Goal: Information Seeking & Learning: Find specific page/section

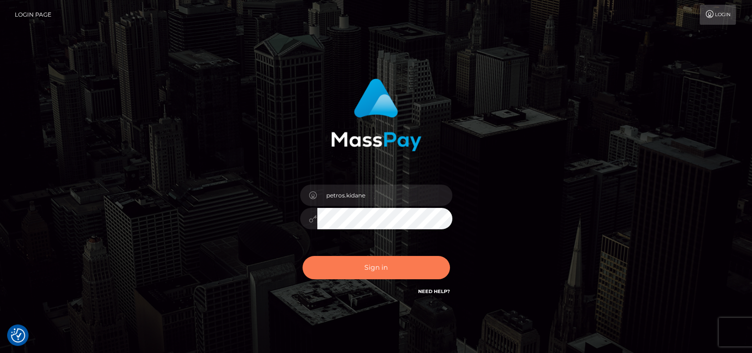
click at [399, 265] on button "Sign in" at bounding box center [377, 267] width 148 height 23
type input "petros.kidane"
click at [359, 271] on button "Sign in" at bounding box center [377, 267] width 148 height 23
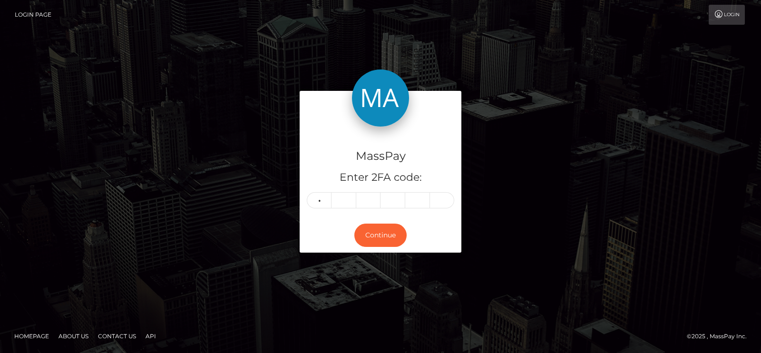
type input "5"
type input "7"
type input "0"
type input "7"
type input "2"
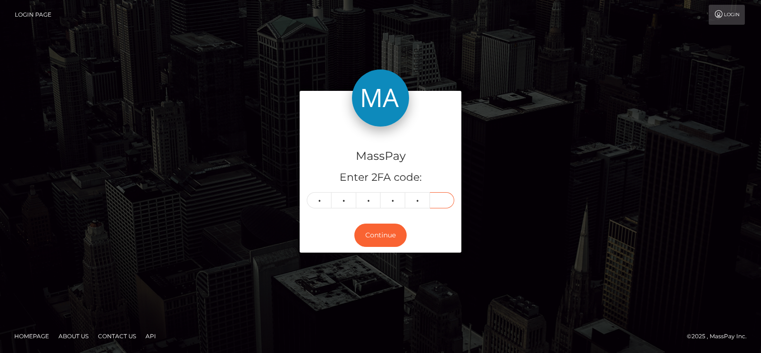
type input "4"
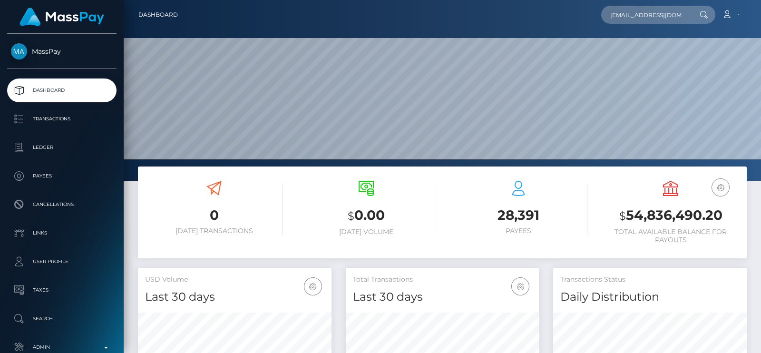
scroll to position [168, 193]
type input "[EMAIL_ADDRESS][DOMAIN_NAME]"
click at [588, 11] on div "luckycharm898223@gmail.com Loading... Loading... Account Edit Profile" at bounding box center [466, 15] width 561 height 20
click at [637, 15] on input "luckycharm898223@gmail.com" at bounding box center [646, 15] width 89 height 18
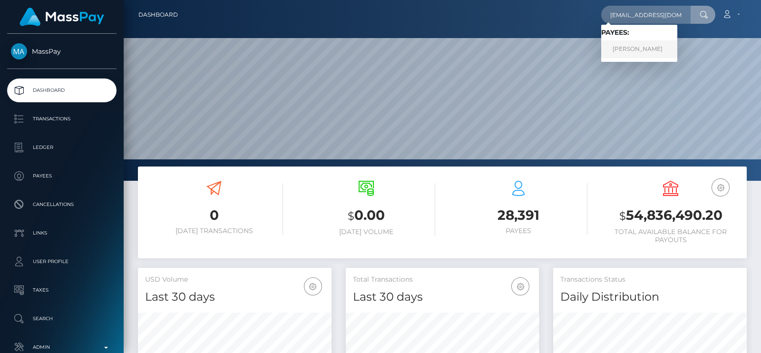
click at [611, 48] on link "MATTHEW SCOT MARTINELLI" at bounding box center [640, 49] width 76 height 18
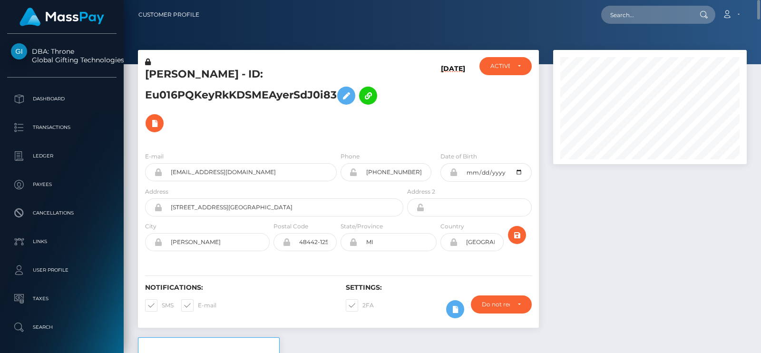
click at [178, 71] on h5 "MATTHEW SCOT MARTINELLI - ID: Eu016PQKeyRkKDSMEAyerSdJ0i83" at bounding box center [271, 102] width 253 height 70
copy h5 "MATTHEW"
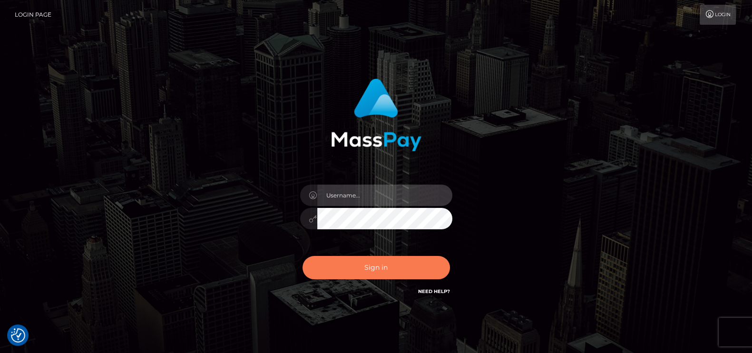
type input "petros.kidane"
click at [373, 272] on button "Sign in" at bounding box center [377, 267] width 148 height 23
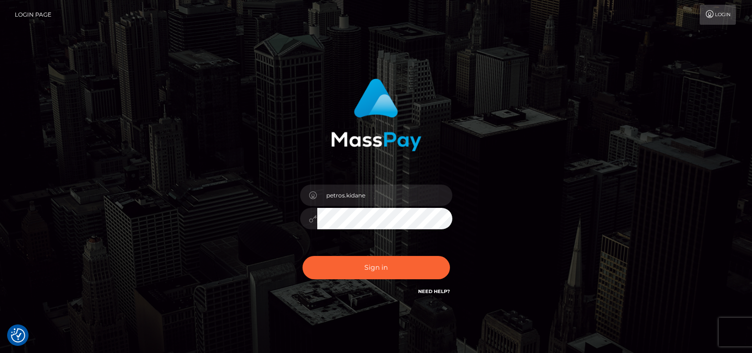
click at [373, 272] on button "Sign in" at bounding box center [377, 267] width 148 height 23
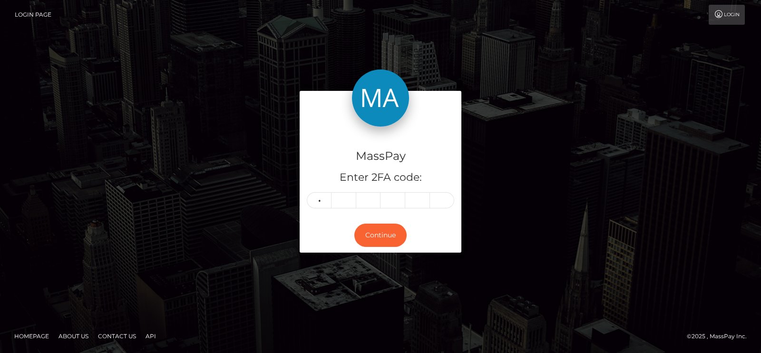
type input "5"
type input "0"
type input "6"
type input "4"
type input "0"
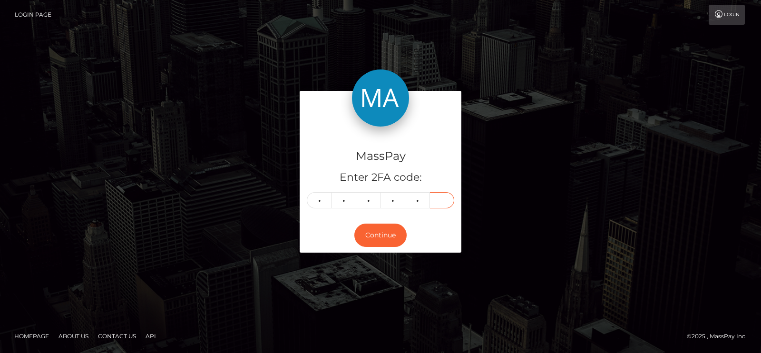
type input "0"
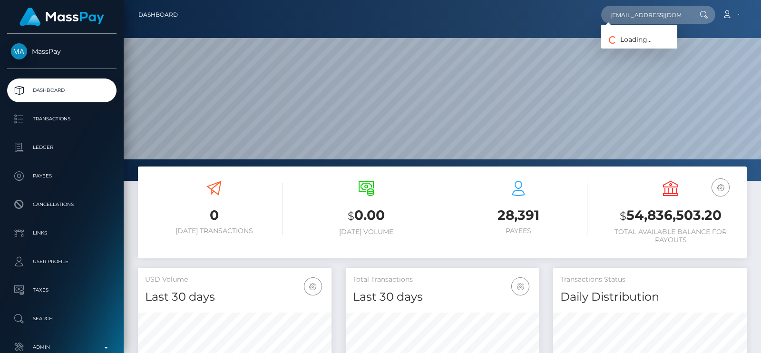
scroll to position [0, 1]
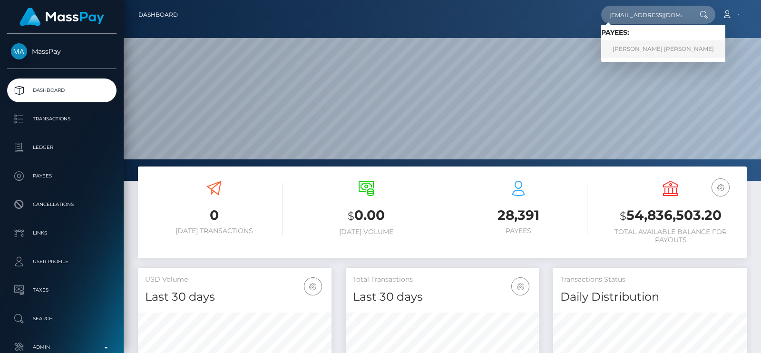
type input "[EMAIL_ADDRESS][DOMAIN_NAME]"
click at [625, 49] on link "[PERSON_NAME] [PERSON_NAME]" at bounding box center [664, 49] width 124 height 18
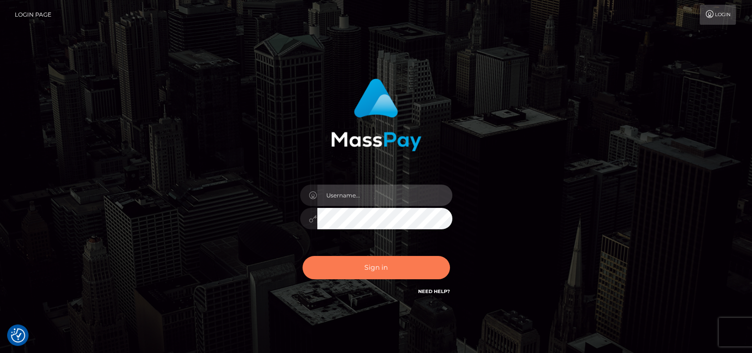
type input "petros.kidane"
click at [346, 262] on button "Sign in" at bounding box center [377, 267] width 148 height 23
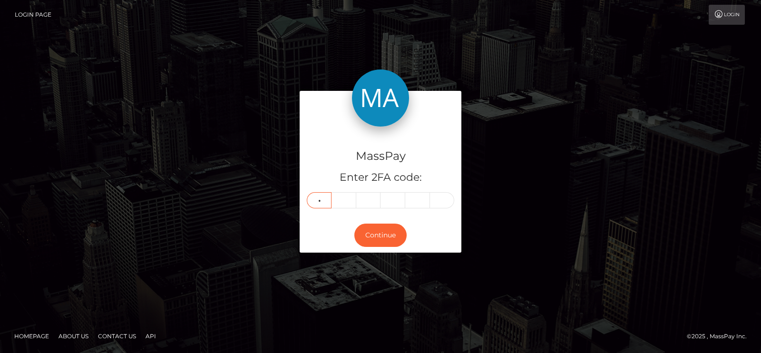
type input "1"
type input "0"
type input "1"
type input "4"
type input "1"
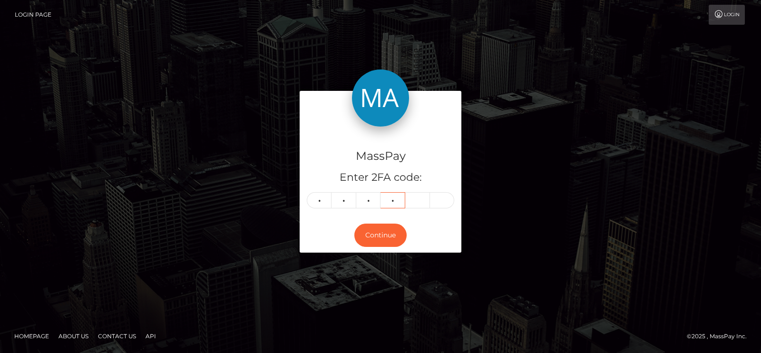
type input "5"
type input "8"
type input "3"
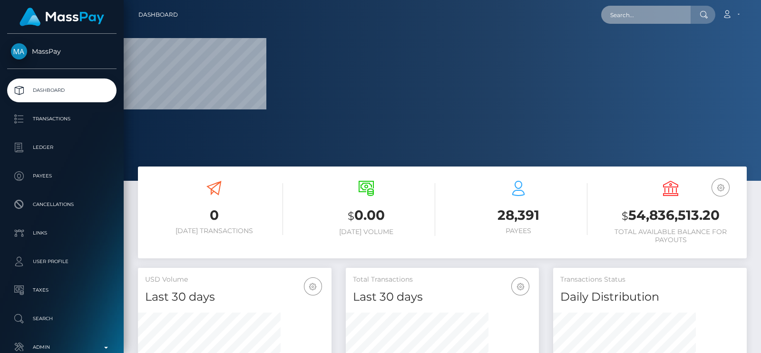
click at [637, 20] on input "text" at bounding box center [646, 15] width 89 height 18
paste input "[EMAIL_ADDRESS][DOMAIN_NAME]"
type input "[EMAIL_ADDRESS][DOMAIN_NAME]"
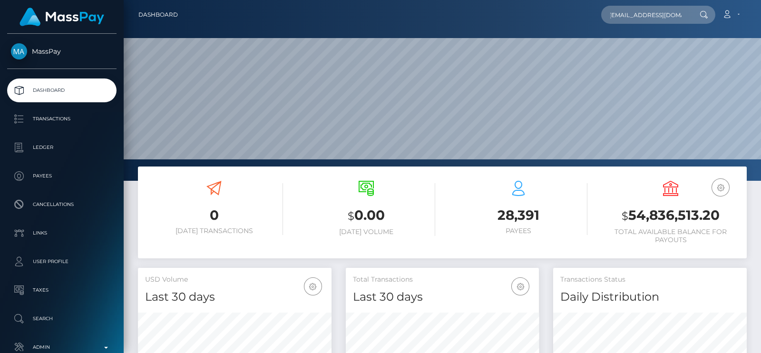
scroll to position [168, 193]
type input "[EMAIL_ADDRESS][DOMAIN_NAME]"
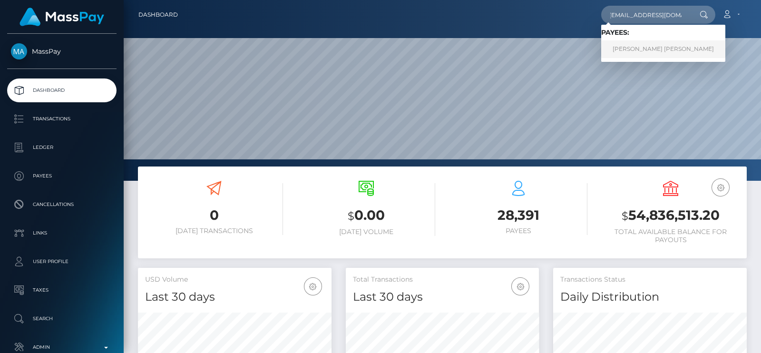
click at [640, 49] on link "Gerson Ronda Ronda Riopedre" at bounding box center [664, 49] width 124 height 18
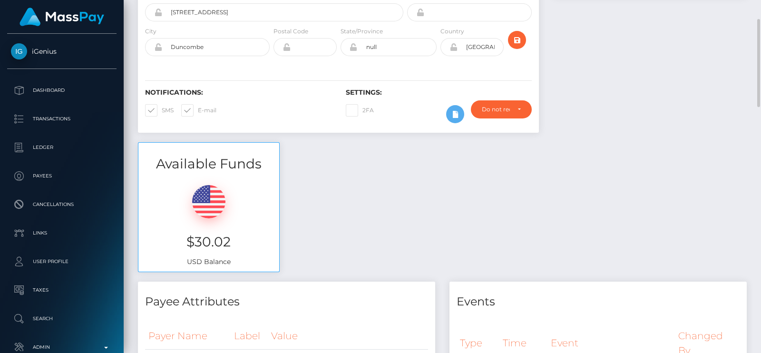
scroll to position [168, 0]
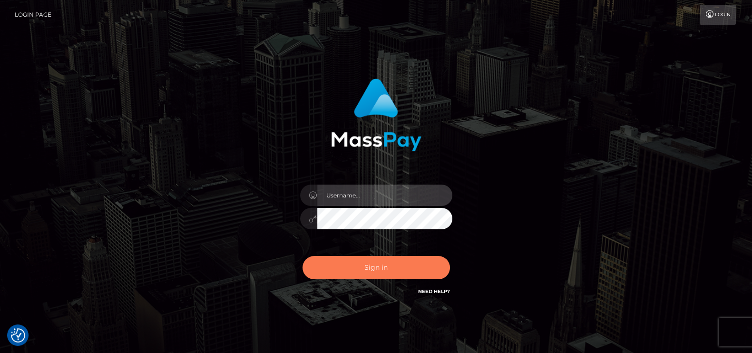
type input "petros.kidane"
click at [404, 269] on button "Sign in" at bounding box center [377, 267] width 148 height 23
type input "petros.kidane"
click at [406, 263] on button "Sign in" at bounding box center [377, 267] width 148 height 23
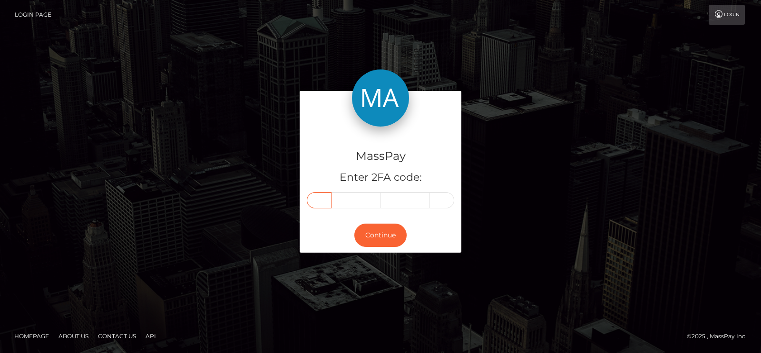
click at [314, 205] on input "text" at bounding box center [319, 200] width 25 height 16
type input "9"
type input "0"
type input "2"
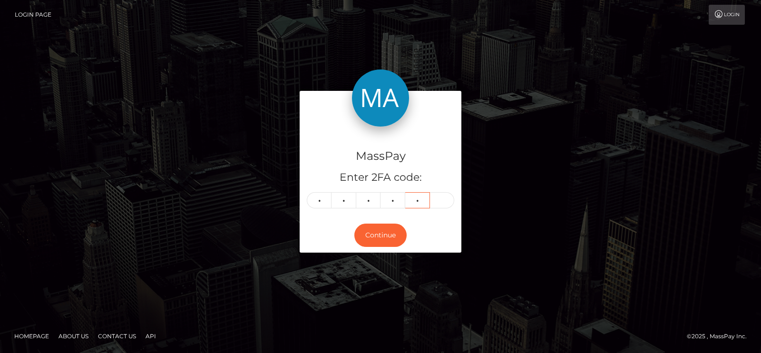
type input "3"
type input "5"
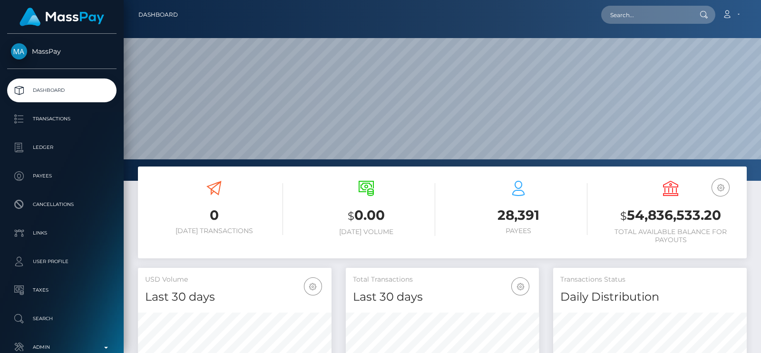
scroll to position [168, 193]
click at [639, 15] on input "text" at bounding box center [646, 15] width 89 height 18
paste input "[EMAIL_ADDRESS][DOMAIN_NAME]"
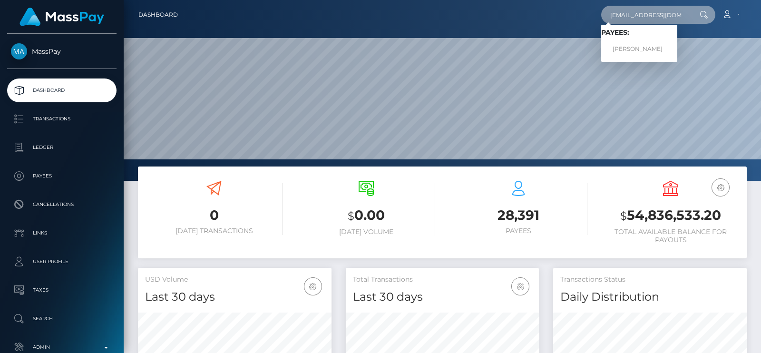
type input "[EMAIL_ADDRESS][DOMAIN_NAME]"
click at [649, 45] on link "Brenda Lockhart" at bounding box center [640, 49] width 76 height 18
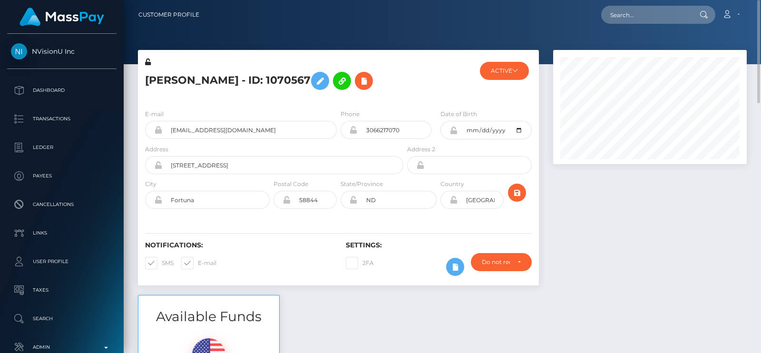
click at [647, 2] on nav "Customer Profile Loading... Loading... Account" at bounding box center [443, 15] width 638 height 30
paste input "[EMAIL_ADDRESS][DOMAIN_NAME]"
click at [642, 17] on input "[EMAIL_ADDRESS][DOMAIN_NAME]" at bounding box center [646, 15] width 89 height 18
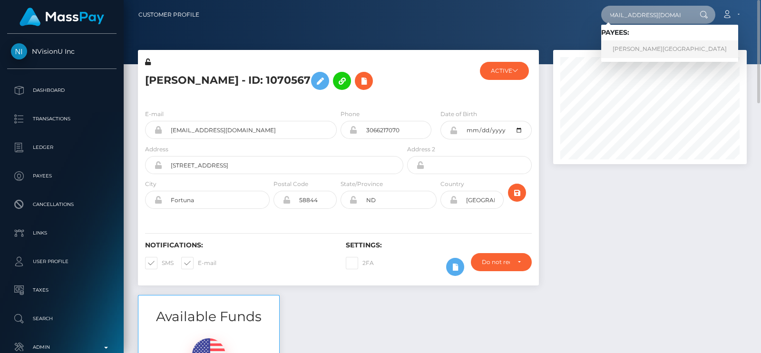
type input "[EMAIL_ADDRESS][DOMAIN_NAME]"
click at [634, 48] on link "[PERSON_NAME][GEOGRAPHIC_DATA]" at bounding box center [670, 49] width 137 height 18
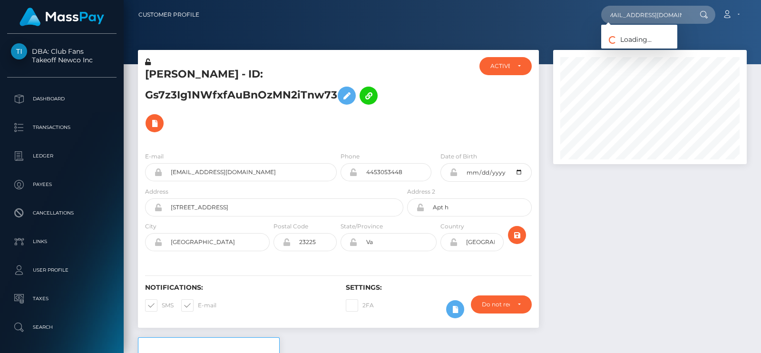
scroll to position [114, 193]
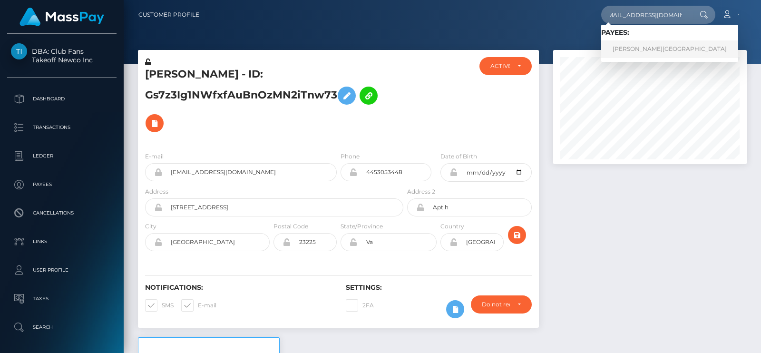
type input "[EMAIL_ADDRESS][DOMAIN_NAME]"
click at [627, 45] on link "Tina Hall-Jordan" at bounding box center [670, 49] width 137 height 18
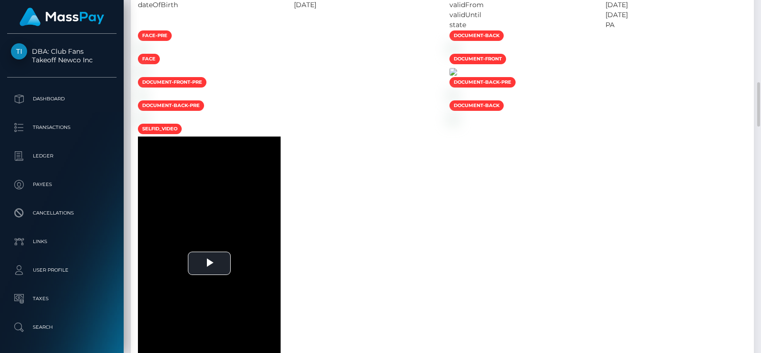
scroll to position [711, 0]
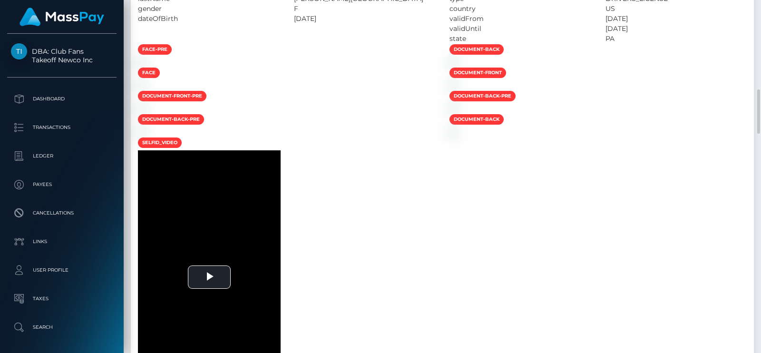
click at [537, 8] on div "country" at bounding box center [521, 9] width 156 height 10
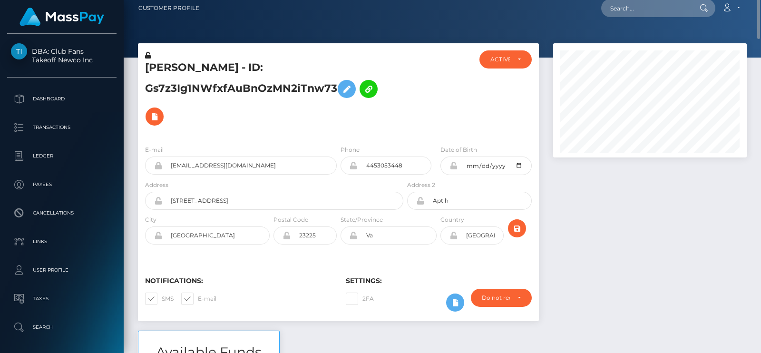
scroll to position [0, 0]
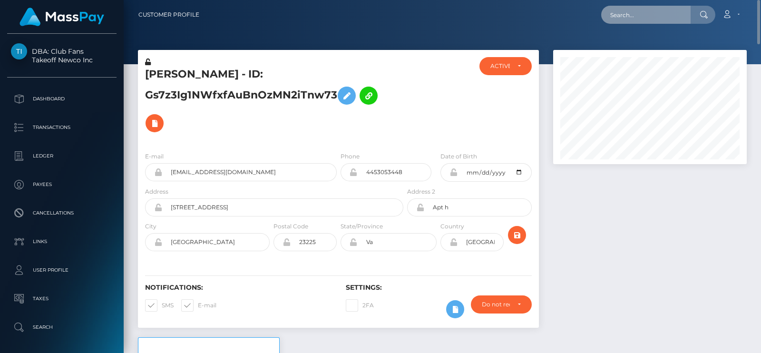
click at [615, 21] on input "text" at bounding box center [646, 15] width 89 height 18
paste input "[EMAIL_ADDRESS][DOMAIN_NAME]"
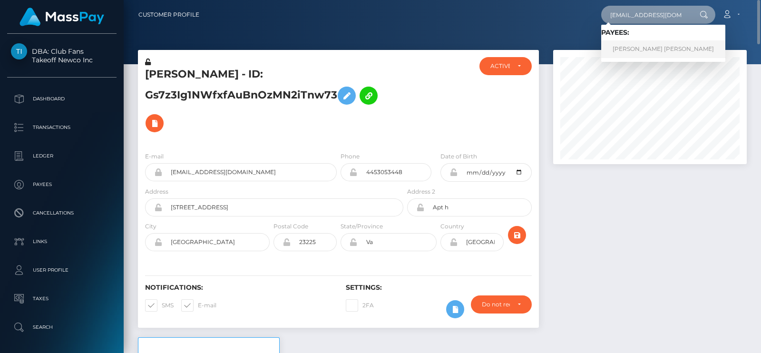
type input "[EMAIL_ADDRESS][DOMAIN_NAME]"
click at [638, 45] on link "[PERSON_NAME] [PERSON_NAME]" at bounding box center [664, 49] width 124 height 18
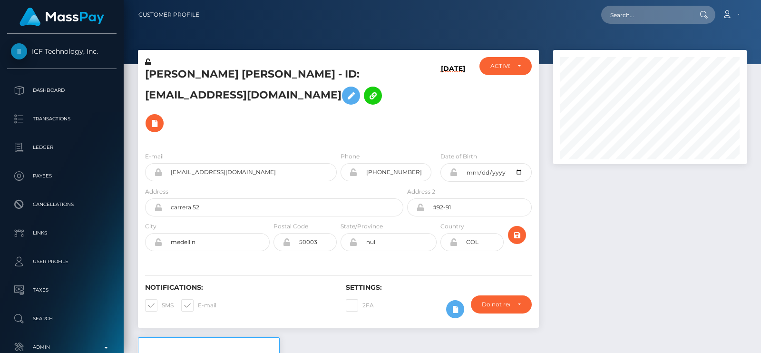
scroll to position [114, 193]
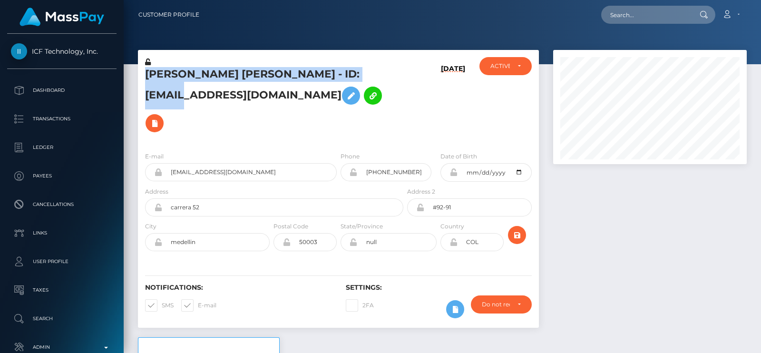
drag, startPoint x: 147, startPoint y: 75, endPoint x: 365, endPoint y: 78, distance: 217.5
click at [365, 78] on h5 "carol marcela castano aristizabal - ID: anafox165@gmail.com" at bounding box center [271, 102] width 253 height 70
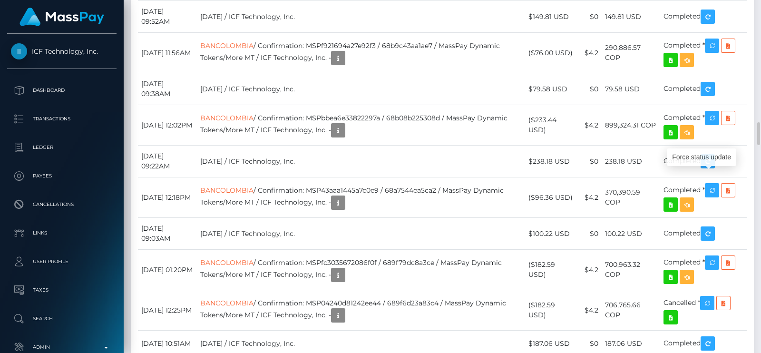
drag, startPoint x: 159, startPoint y: 170, endPoint x: 696, endPoint y: 223, distance: 539.5
drag, startPoint x: 741, startPoint y: 201, endPoint x: 137, endPoint y: 168, distance: 604.3
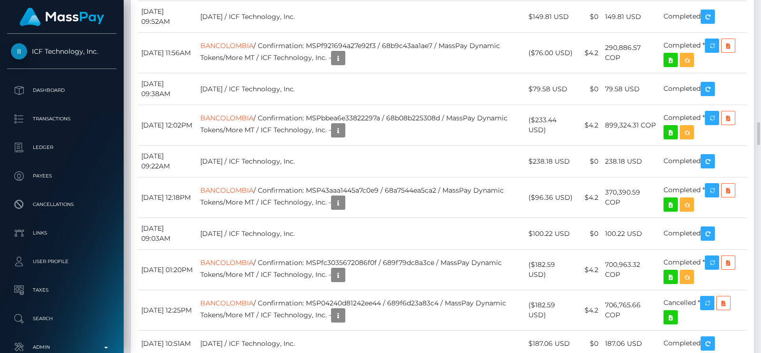
copy div "Date/Time Description Amount Fee Received Status September 18, 2025 02:23PM BAN…"
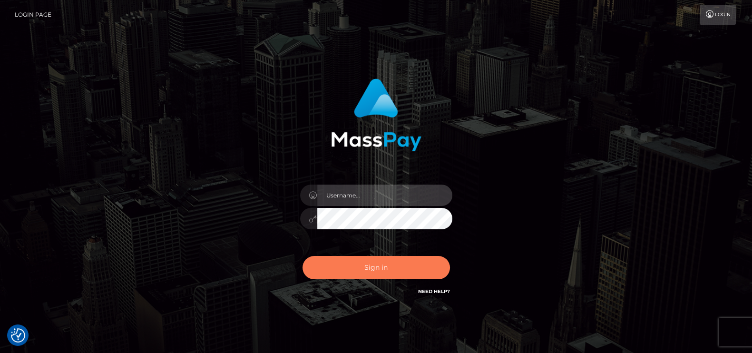
type input "petros.kidane"
click at [397, 274] on button "Sign in" at bounding box center [377, 267] width 148 height 23
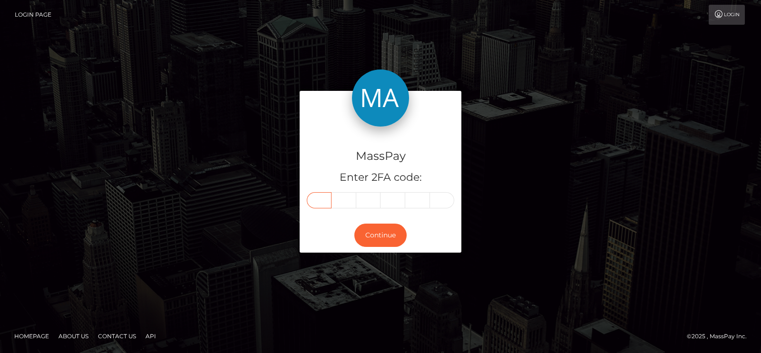
click at [316, 198] on input "text" at bounding box center [319, 200] width 25 height 16
type input "4"
type input "0"
type input "8"
click at [321, 128] on div "MassPay Enter 2FA code: 4 0 8 408" at bounding box center [381, 172] width 162 height 91
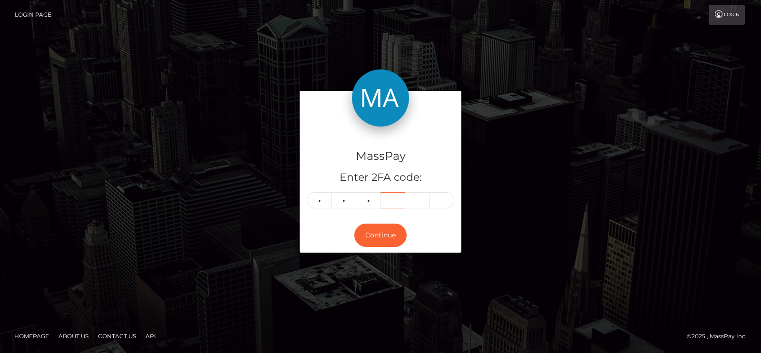
click at [397, 204] on input "text" at bounding box center [393, 200] width 25 height 16
type input "0"
type input "8"
type input "5"
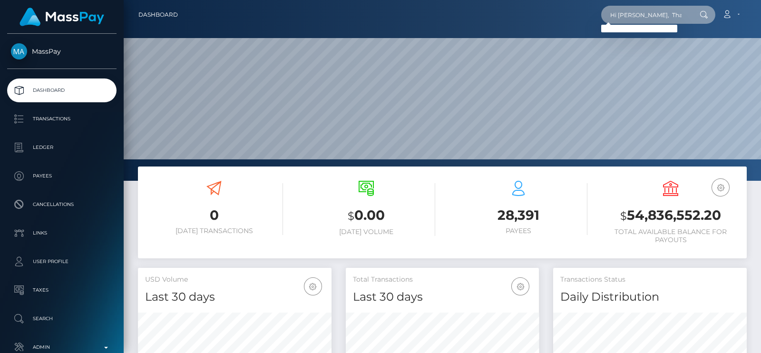
paste input "[EMAIL_ADDRESS][DOMAIN_NAME]"
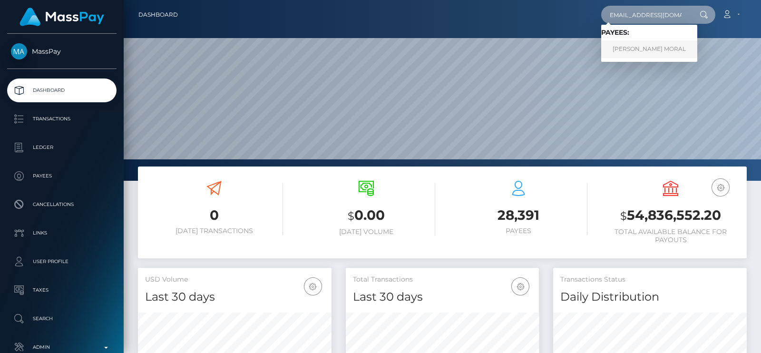
type input "yhumiemoral@gmail.com"
click at [664, 50] on link "JERRYSON GAYONA MORAL" at bounding box center [650, 49] width 96 height 18
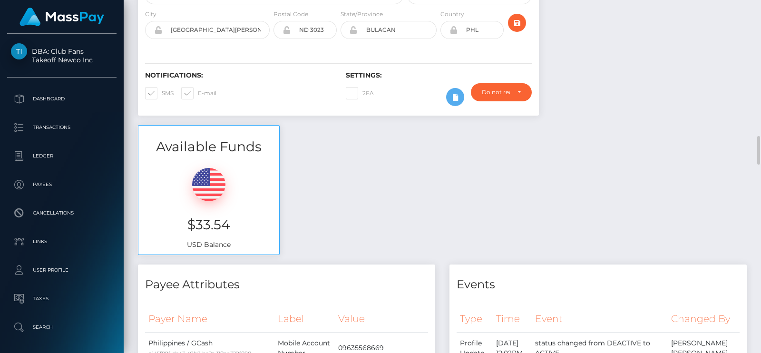
scroll to position [21, 0]
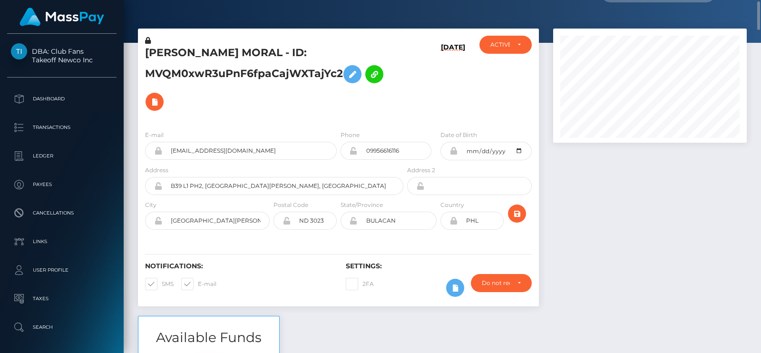
click at [292, 135] on div "E-mail [EMAIL_ADDRESS][DOMAIN_NAME]" at bounding box center [241, 145] width 192 height 30
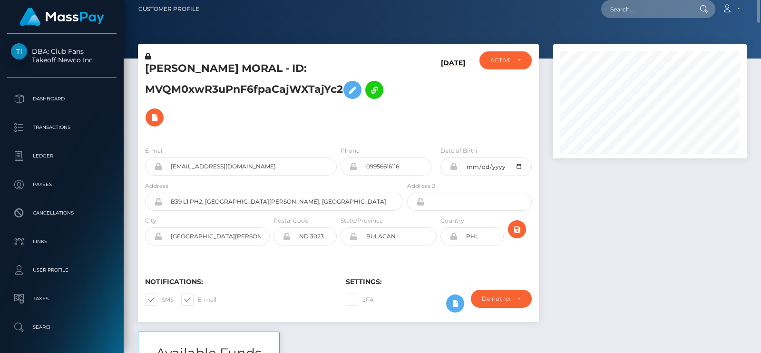
scroll to position [0, 0]
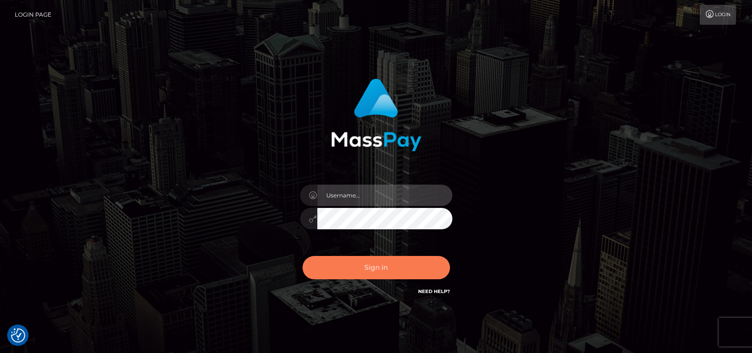
type input "petros.kidane"
click at [390, 270] on button "Sign in" at bounding box center [377, 267] width 148 height 23
type input "petros.kidane"
click at [344, 264] on button "Sign in" at bounding box center [377, 267] width 148 height 23
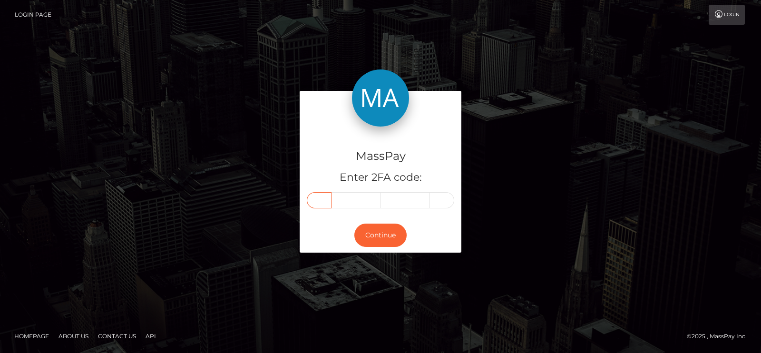
click at [321, 201] on input "text" at bounding box center [319, 200] width 25 height 16
type input "1"
type input "5"
click at [319, 142] on div "MassPay Enter 2FA code: 1 5 5 155" at bounding box center [381, 172] width 162 height 91
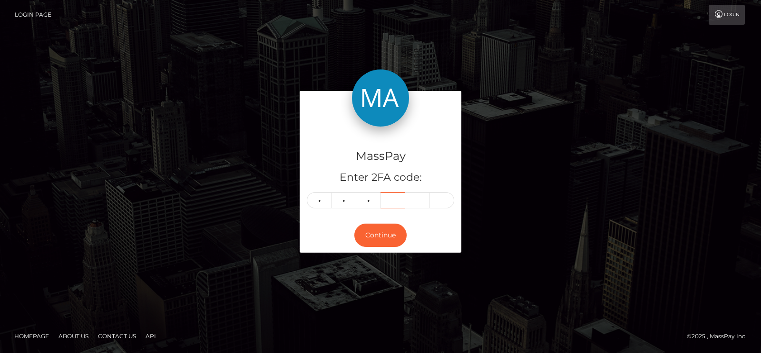
click at [399, 199] on input "text" at bounding box center [393, 200] width 25 height 16
type input "2"
type input "9"
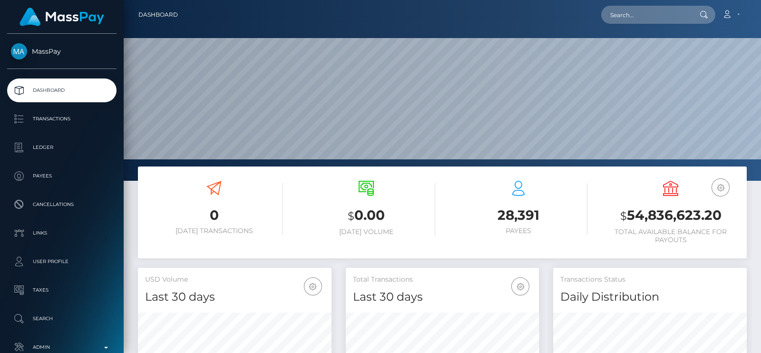
scroll to position [168, 193]
click at [645, 16] on input "text" at bounding box center [646, 15] width 89 height 18
paste input "[EMAIL_ADDRESS][DOMAIN_NAME]"
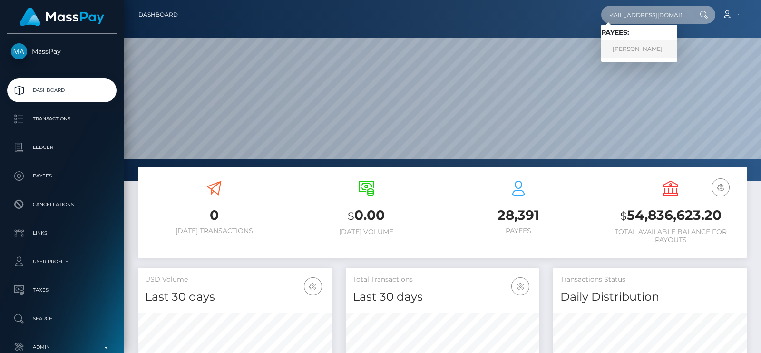
type input "[EMAIL_ADDRESS][DOMAIN_NAME]"
click at [645, 45] on link "Koida Debora" at bounding box center [640, 49] width 76 height 18
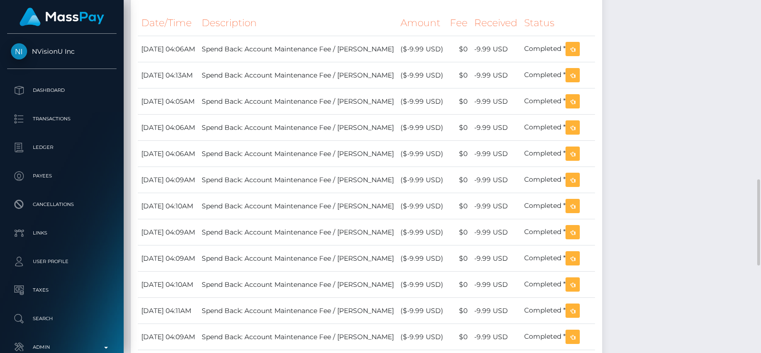
scroll to position [739, 0]
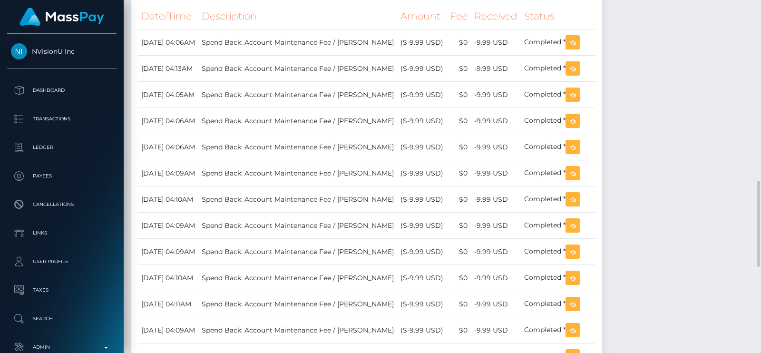
click at [268, 70] on td "Spend Back: Account Maintenance Fee / [PERSON_NAME]" at bounding box center [297, 69] width 199 height 26
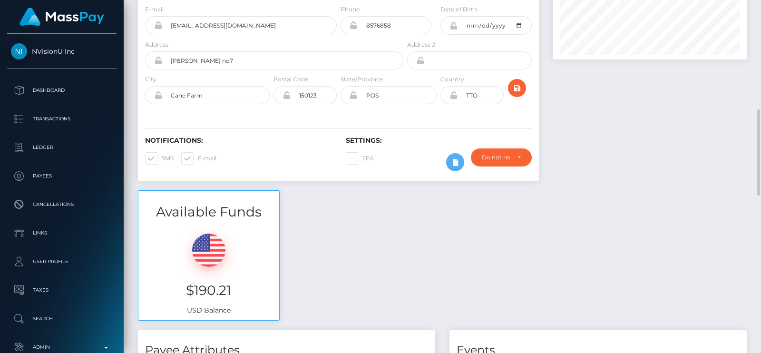
scroll to position [0, 0]
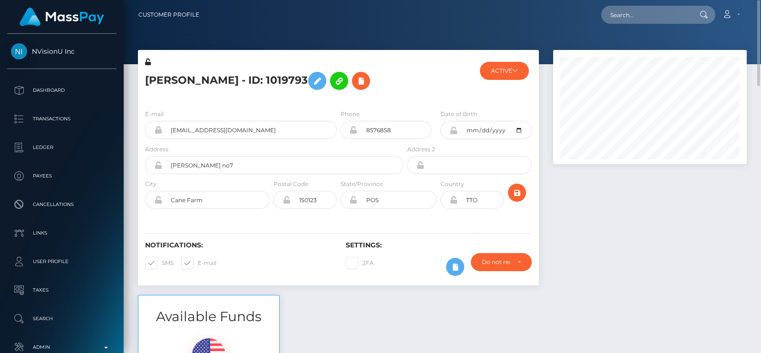
click at [159, 75] on h5 "[PERSON_NAME] - ID: 1019793" at bounding box center [271, 81] width 253 height 28
copy h5 "Koida"
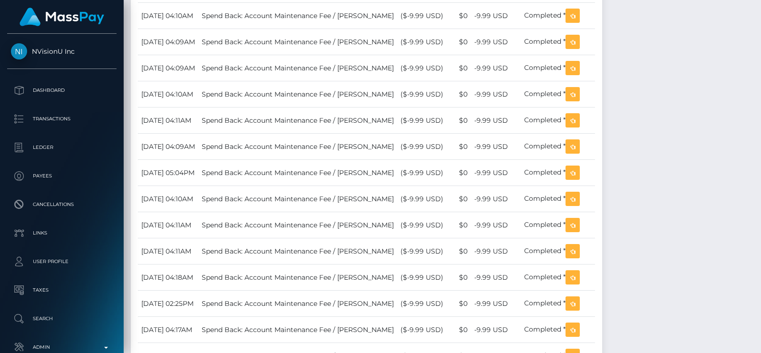
scroll to position [1089, 0]
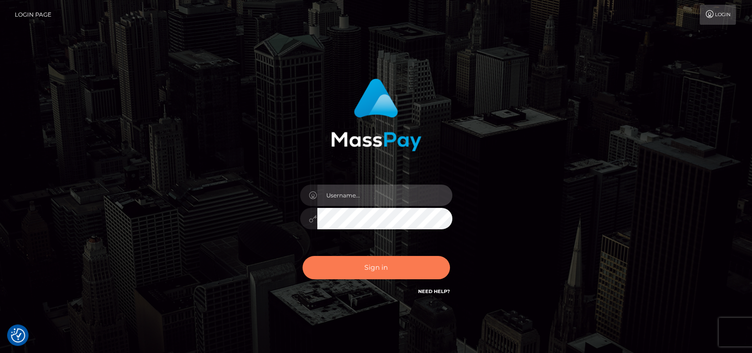
type input "petros.kidane"
click at [416, 277] on button "Sign in" at bounding box center [377, 267] width 148 height 23
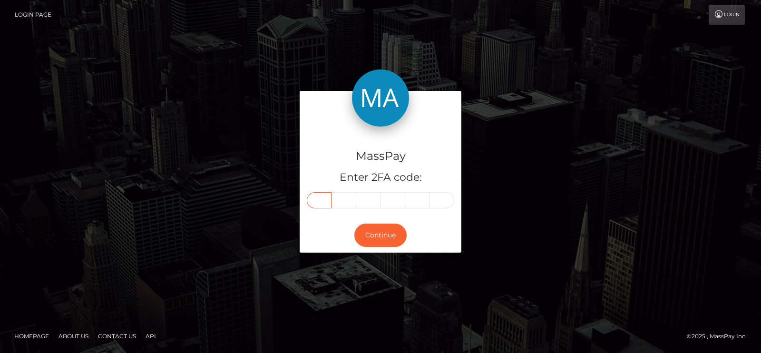
click at [321, 198] on input "text" at bounding box center [319, 200] width 25 height 16
type input "1"
type input "3"
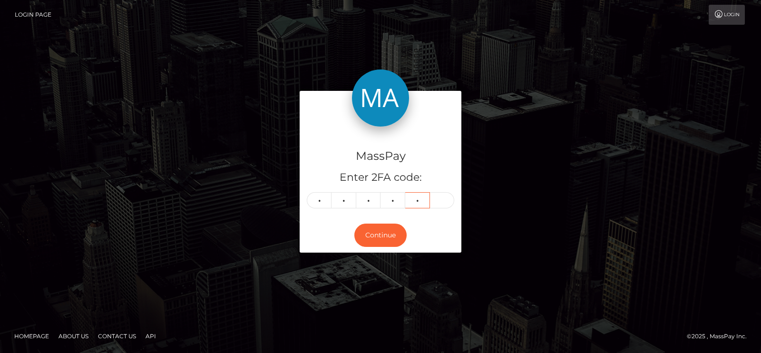
type input "4"
type input "7"
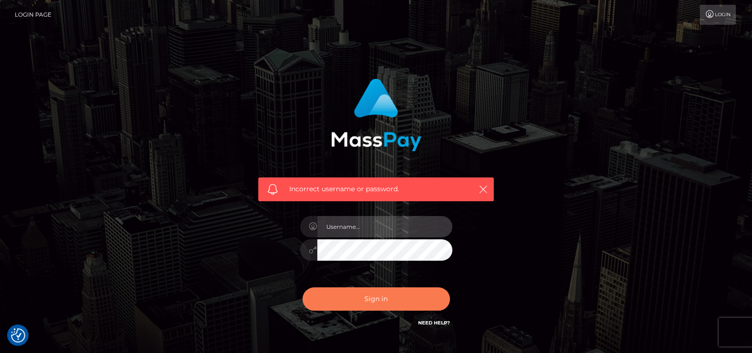
type input "petros.kidane"
click at [366, 295] on button "Sign in" at bounding box center [377, 298] width 148 height 23
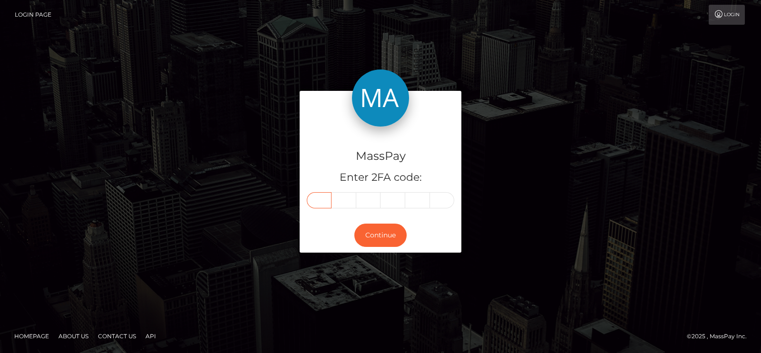
click at [312, 198] on input "text" at bounding box center [319, 200] width 25 height 16
paste input "2"
type input "2"
type input "7"
type input "3"
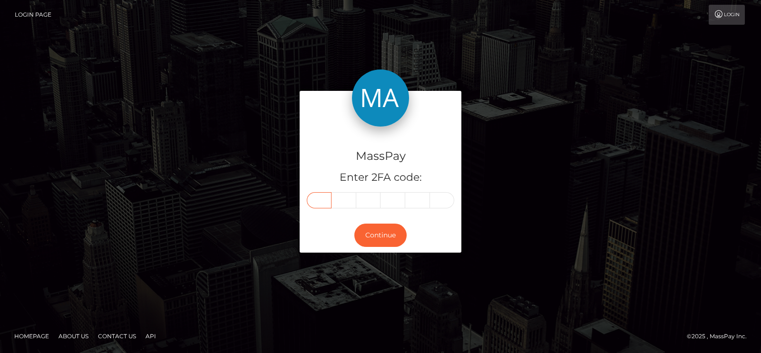
type input "3"
type input "2"
type input "9"
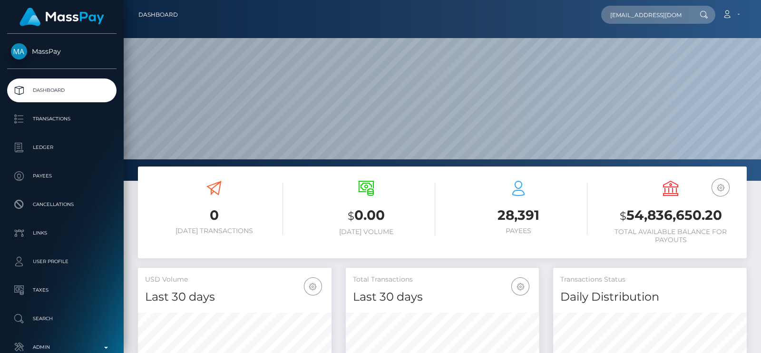
scroll to position [168, 193]
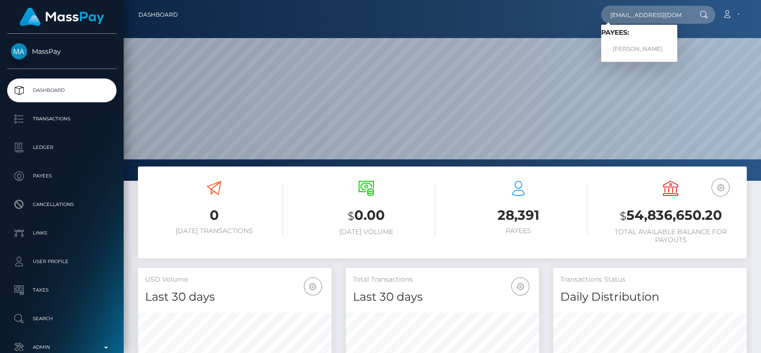
type input "vsoles10@gmail.com"
click at [639, 43] on link "Emma Bird" at bounding box center [640, 49] width 76 height 18
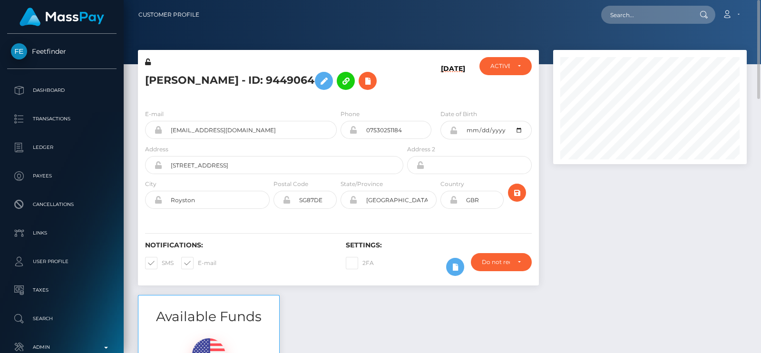
click at [160, 80] on h5 "Emma Bird - ID: 9449064" at bounding box center [271, 81] width 253 height 28
copy h5 "Emma"
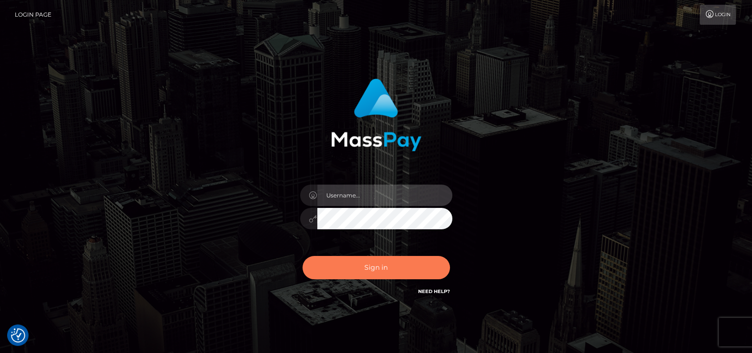
type input "petros.kidane"
click at [361, 270] on button "Sign in" at bounding box center [377, 267] width 148 height 23
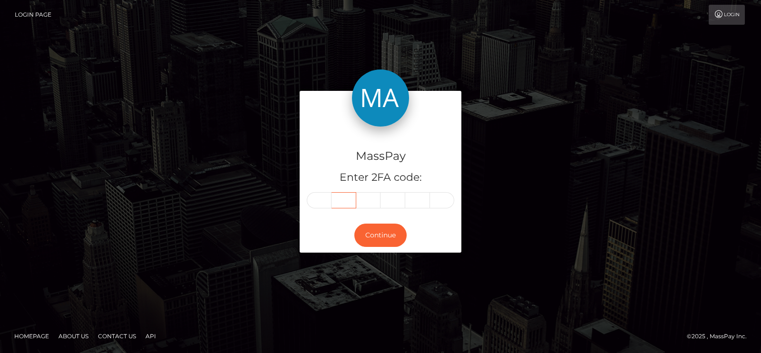
click at [328, 198] on div at bounding box center [381, 200] width 148 height 16
click at [328, 198] on input "text" at bounding box center [319, 200] width 25 height 16
paste input "7"
type input "7"
type input "2"
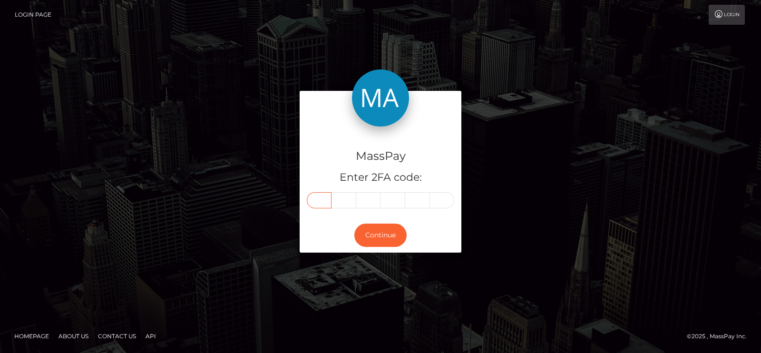
type input "5"
type input "4"
type input "6"
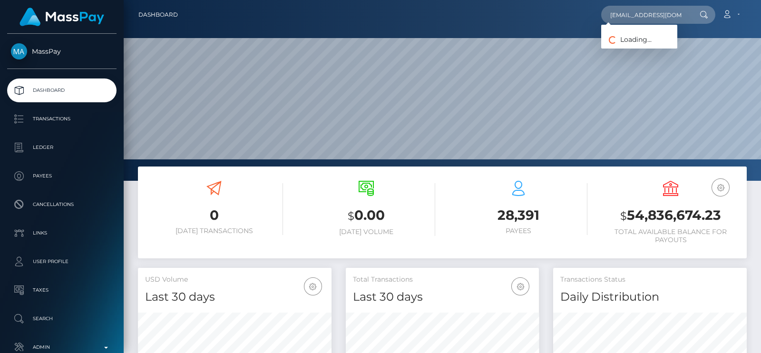
scroll to position [168, 193]
type input "[EMAIL_ADDRESS][DOMAIN_NAME]"
click at [635, 44] on link "Emma Bird" at bounding box center [640, 49] width 76 height 18
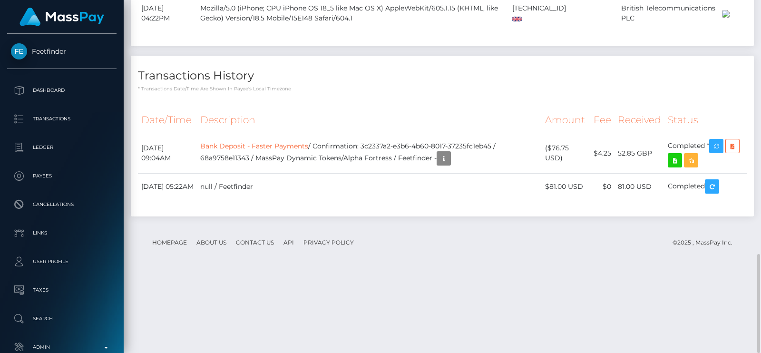
scroll to position [114, 193]
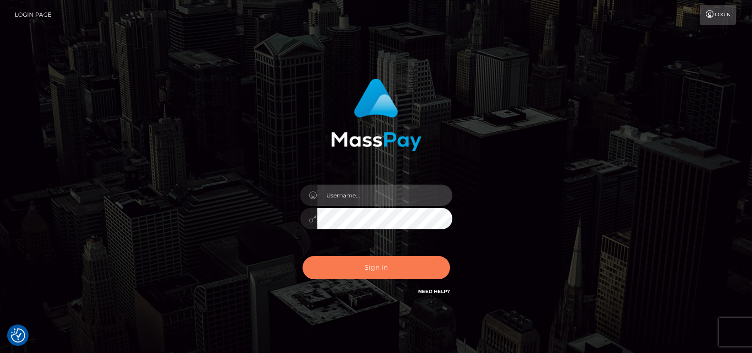
type input "petros.kidane"
click at [414, 257] on button "Sign in" at bounding box center [377, 267] width 148 height 23
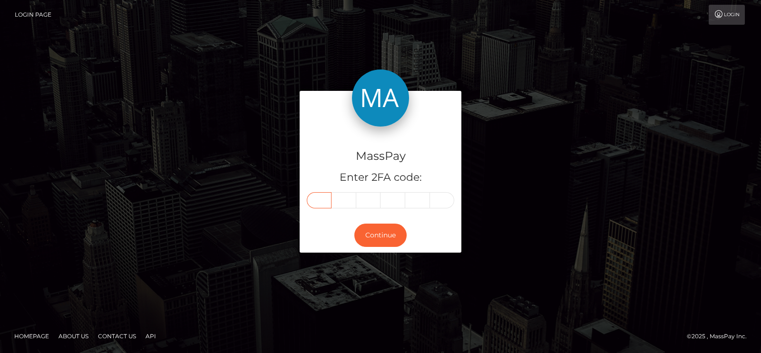
paste input "8"
type input "8"
type input "3"
type input "9"
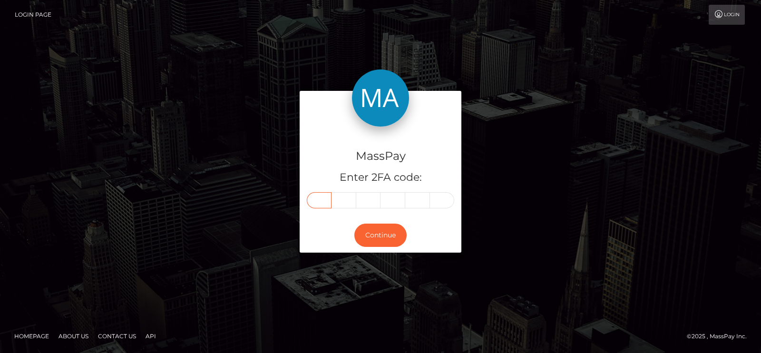
type input "0"
type input "3"
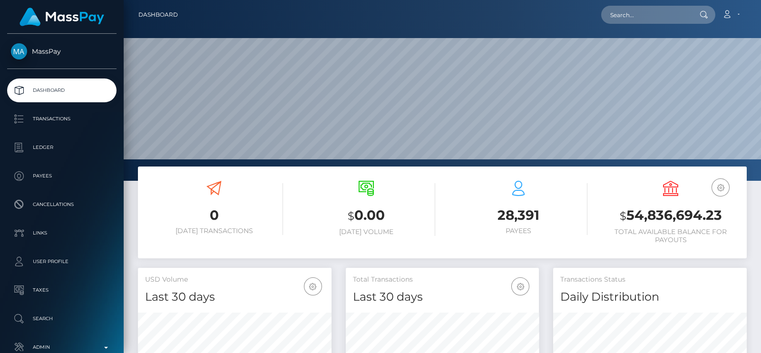
scroll to position [168, 193]
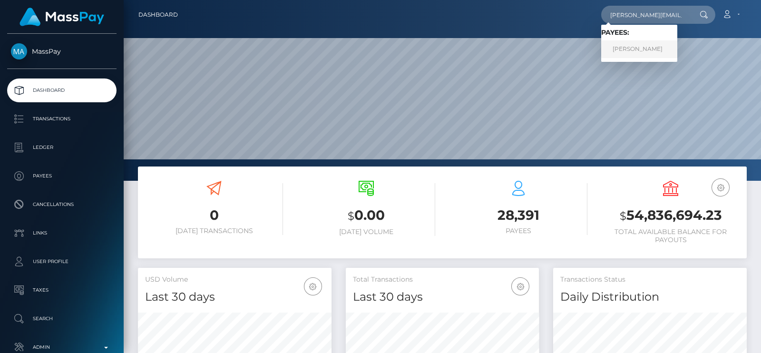
type input "[PERSON_NAME][EMAIL_ADDRESS][DOMAIN_NAME]"
click at [628, 56] on link "[PERSON_NAME]" at bounding box center [640, 49] width 76 height 18
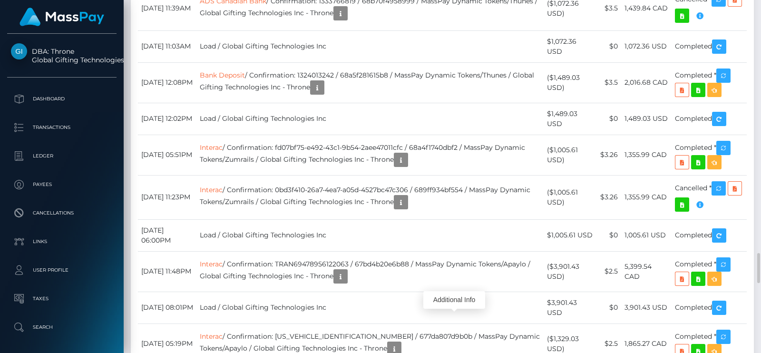
scroll to position [114, 193]
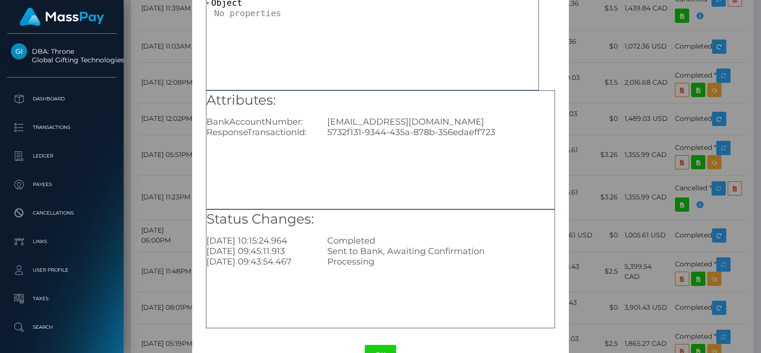
scroll to position [99, 0]
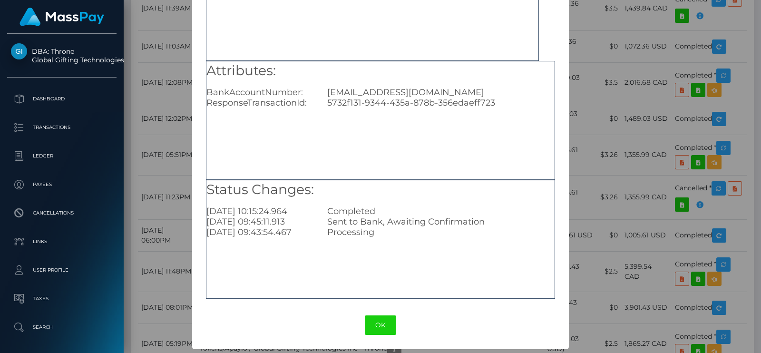
click at [374, 336] on div "OK No Cancel" at bounding box center [380, 325] width 376 height 29
click at [381, 331] on button "OK" at bounding box center [380, 326] width 31 height 20
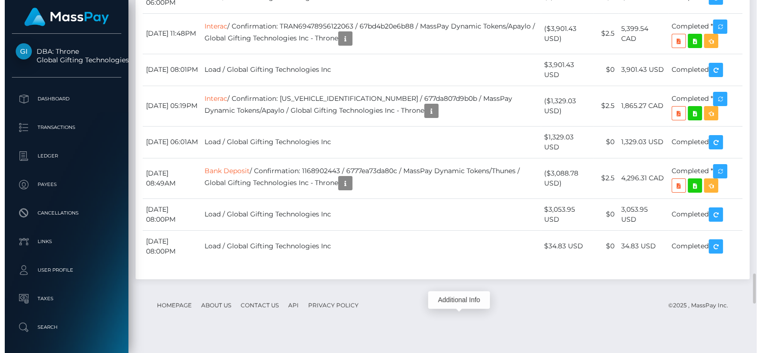
scroll to position [114, 193]
